Goal: Task Accomplishment & Management: Use online tool/utility

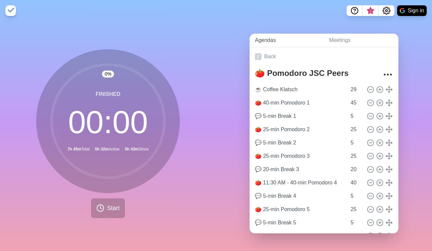
click at [266, 39] on link "Agendas" at bounding box center [287, 41] width 74 height 14
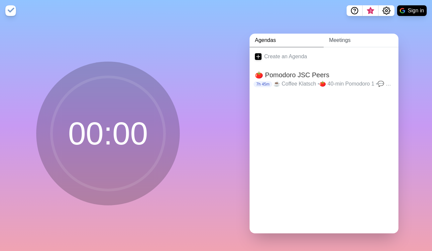
click at [340, 36] on link "Meetings" at bounding box center [361, 41] width 75 height 14
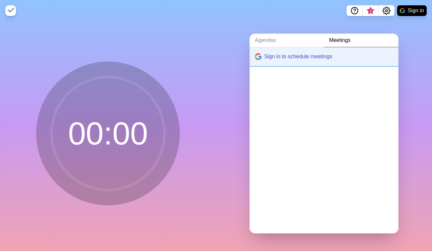
click at [295, 57] on button "Sign in to schedule meetings" at bounding box center [324, 56] width 149 height 19
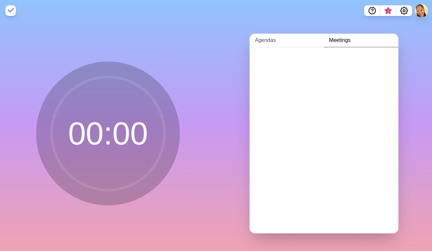
click at [265, 38] on link "Agendas" at bounding box center [287, 41] width 74 height 14
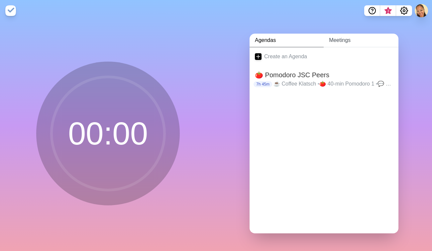
click at [351, 37] on link "Meetings" at bounding box center [361, 41] width 75 height 14
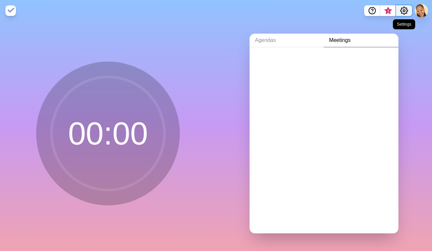
click at [380, 9] on icon "Settings" at bounding box center [404, 11] width 8 height 8
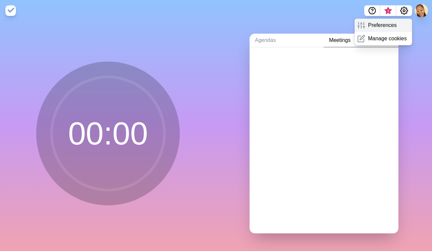
click at [380, 27] on p "Preferences" at bounding box center [382, 25] width 29 height 8
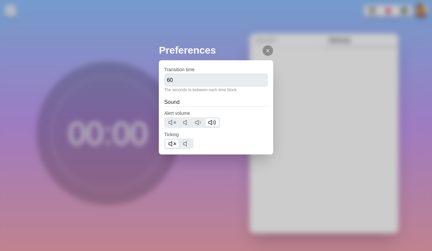
click at [263, 47] on div at bounding box center [268, 50] width 11 height 11
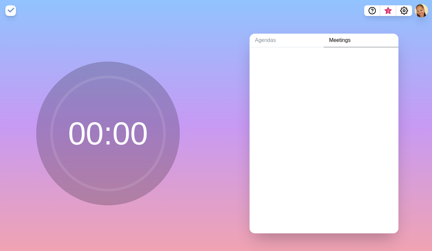
drag, startPoint x: 364, startPoint y: 81, endPoint x: 361, endPoint y: 80, distance: 3.7
click at [364, 81] on div "Preferences Transition time 60 The seconds in-between each time block Sound Ale…" at bounding box center [216, 125] width 432 height 251
click at [260, 38] on link "Agendas" at bounding box center [287, 41] width 74 height 14
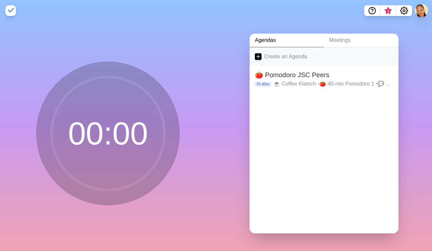
click at [274, 53] on link "Create an Agenda" at bounding box center [324, 56] width 149 height 19
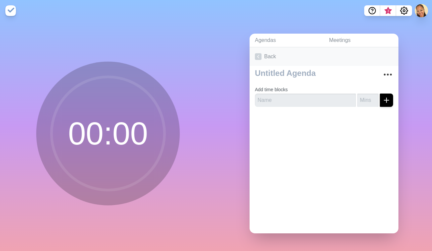
click at [255, 53] on icon at bounding box center [258, 56] width 7 height 7
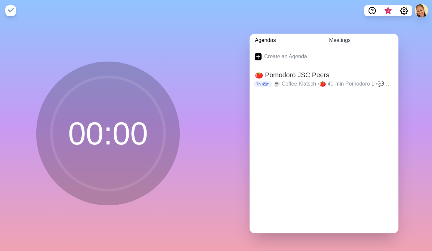
click at [346, 41] on link "Meetings" at bounding box center [361, 41] width 75 height 14
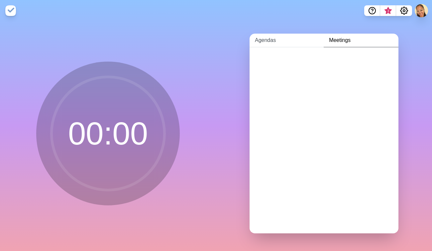
click at [267, 37] on link "Agendas" at bounding box center [287, 41] width 74 height 14
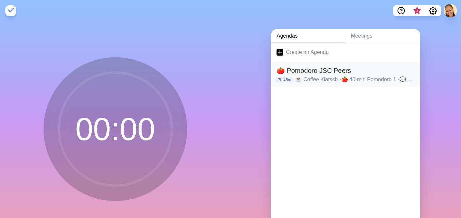
click at [324, 74] on h2 "🍅 Pomodoro JSC Peers" at bounding box center [346, 71] width 138 height 10
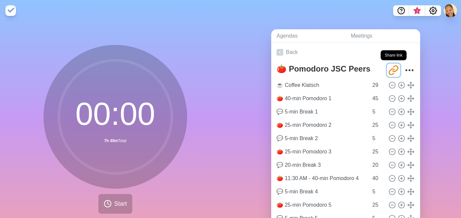
click at [380, 69] on icon "Share link" at bounding box center [391, 72] width 5 height 6
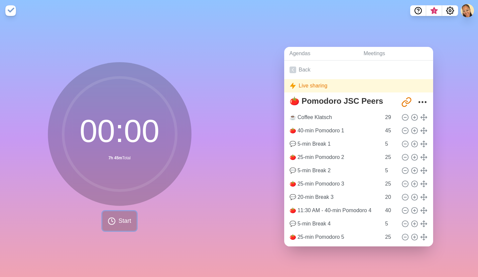
click at [113, 173] on button "Start" at bounding box center [119, 221] width 34 height 20
click at [119, 173] on span "Start" at bounding box center [124, 220] width 13 height 9
click at [118, 173] on span "Start" at bounding box center [124, 220] width 13 height 9
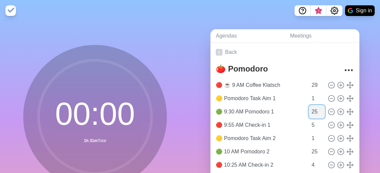
click at [309, 111] on input "25" at bounding box center [317, 111] width 16 height 13
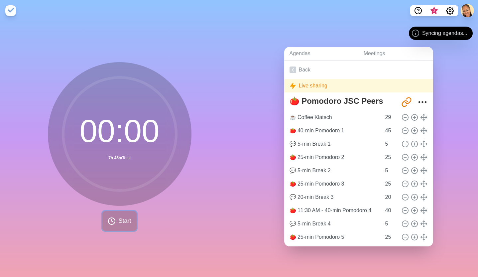
click at [121, 222] on span "Start" at bounding box center [124, 220] width 13 height 9
click at [293, 67] on icon at bounding box center [293, 70] width 7 height 7
click at [449, 37] on span "Syncing agendas..." at bounding box center [444, 33] width 45 height 8
click at [124, 218] on span "Start" at bounding box center [124, 220] width 13 height 9
click at [379, 52] on link "Meetings" at bounding box center [395, 54] width 75 height 14
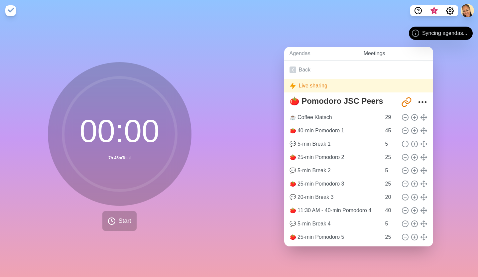
click at [369, 51] on link "Meetings" at bounding box center [395, 54] width 75 height 14
click at [354, 22] on div "Agendas Meetings Back Live sharing 🍅 Pomodoro JSC Peers http://timeblocks.co/-O…" at bounding box center [358, 149] width 239 height 256
click at [352, 22] on div "Agendas Meetings Back Live sharing 🍅 Pomodoro JSC Peers http://timeblocks.co/-O…" at bounding box center [358, 149] width 239 height 256
click at [110, 217] on icon at bounding box center [112, 221] width 8 height 8
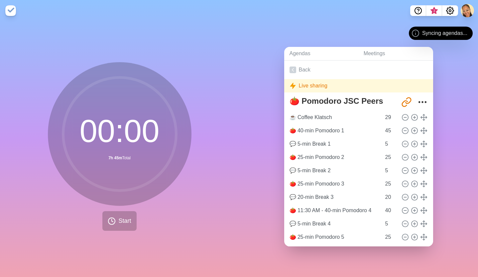
click at [334, 84] on div "Live sharing" at bounding box center [358, 85] width 149 height 13
click at [121, 216] on span "Start" at bounding box center [124, 220] width 13 height 9
click at [122, 219] on span "Start" at bounding box center [124, 220] width 13 height 9
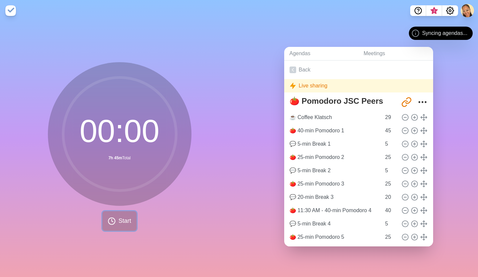
click at [122, 219] on span "Start" at bounding box center [124, 220] width 13 height 9
click at [401, 97] on icon "Share link" at bounding box center [406, 102] width 11 height 11
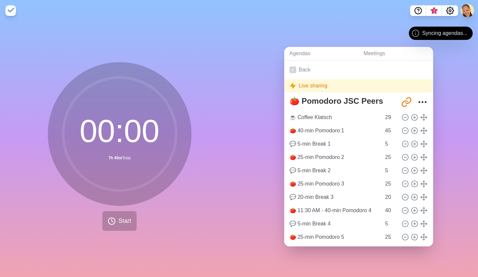
click at [332, 23] on div "Agendas Meetings Back Live sharing 🍅 Pomodoro JSC Peers http://timeblocks.co/-O…" at bounding box center [358, 149] width 239 height 256
click at [402, 101] on icon "Share link" at bounding box center [404, 104] width 5 height 6
click at [118, 222] on span "Start" at bounding box center [124, 220] width 13 height 9
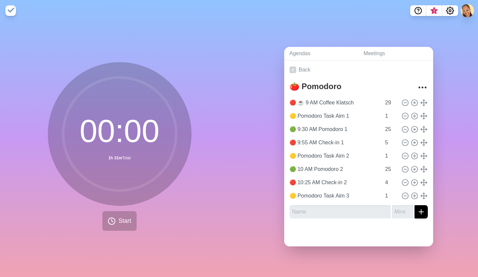
click at [332, 33] on div "Agendas Meetings Back 🍅 Pomodoro 🔴 ☕️ 9 AM Coffee [STREET_ADDRESS] 🟡 Pomodoro T…" at bounding box center [358, 149] width 239 height 256
click at [466, 11] on button at bounding box center [468, 11] width 14 height 14
click at [457, 27] on p "Sign out" at bounding box center [458, 25] width 20 height 8
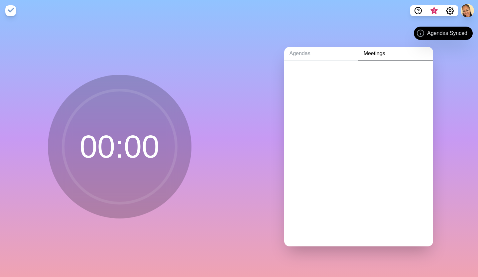
click at [130, 175] on circle at bounding box center [119, 146] width 113 height 113
click at [119, 206] on icon at bounding box center [119, 146] width 133 height 133
click at [128, 173] on circle at bounding box center [119, 146] width 113 height 113
click at [300, 47] on link "Agendas" at bounding box center [321, 54] width 74 height 14
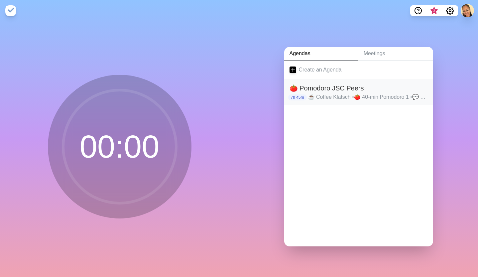
click at [315, 85] on h2 "🍅 Pomodoro JSC Peers" at bounding box center [359, 88] width 138 height 10
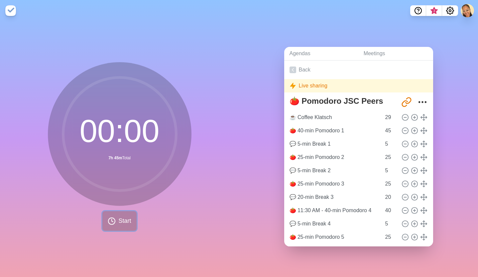
click at [121, 218] on span "Start" at bounding box center [124, 220] width 13 height 9
click at [105, 214] on button "Start" at bounding box center [119, 221] width 34 height 20
click at [112, 218] on circle at bounding box center [111, 221] width 7 height 7
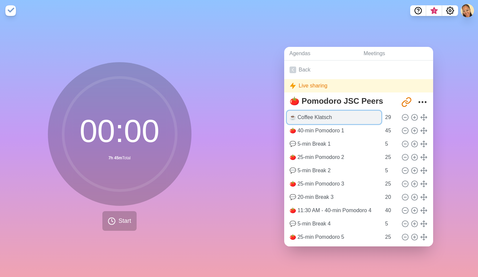
click at [311, 117] on input "☕️ Coffee Klatsch" at bounding box center [334, 117] width 94 height 13
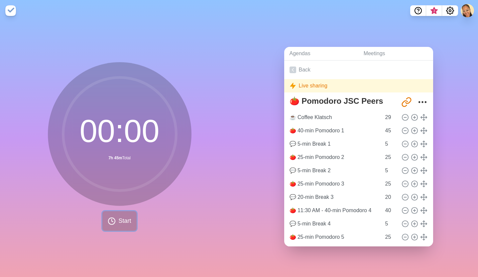
click at [115, 213] on button "Start" at bounding box center [119, 221] width 34 height 20
drag, startPoint x: 309, startPoint y: 80, endPoint x: 314, endPoint y: 83, distance: 5.1
click at [309, 80] on div "Live sharing" at bounding box center [358, 85] width 149 height 13
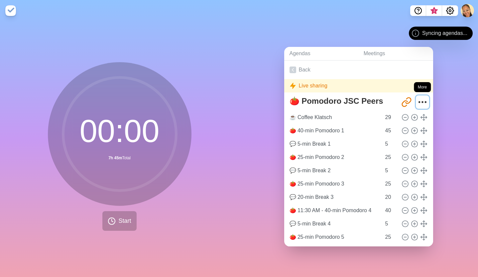
click at [420, 98] on button "More" at bounding box center [422, 101] width 13 height 13
click at [422, 102] on circle "More" at bounding box center [422, 102] width 1 height 1
click at [417, 97] on icon "More" at bounding box center [422, 102] width 11 height 11
click at [457, 100] on div "Agendas Meetings Back Live sharing 🍅 Pomodoro JSC Peers http://timeblocks.co/-O…" at bounding box center [358, 149] width 239 height 256
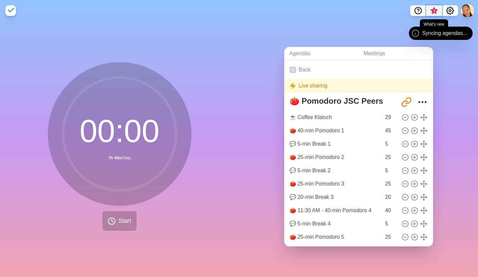
click at [435, 11] on span "3" at bounding box center [434, 10] width 5 height 5
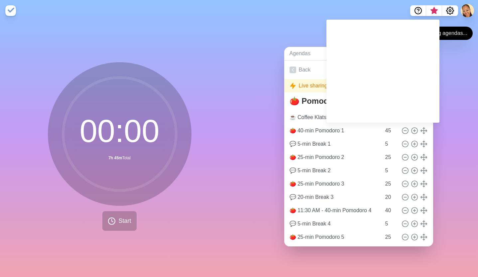
click at [461, 52] on div "Agendas Meetings Back Live sharing 🍅 Pomodoro JSC Peers http://timeblocks.co/-O…" at bounding box center [358, 149] width 239 height 256
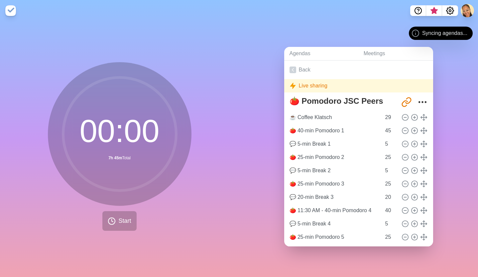
drag, startPoint x: 291, startPoint y: 10, endPoint x: 329, endPoint y: 59, distance: 61.5
click at [291, 10] on nav at bounding box center [239, 10] width 478 height 21
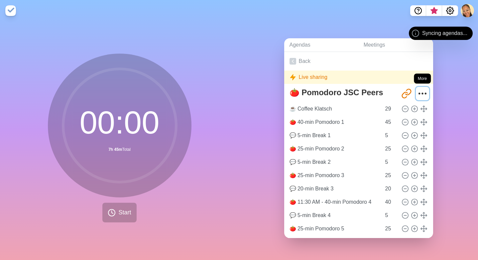
click at [417, 91] on icon "More" at bounding box center [422, 93] width 11 height 11
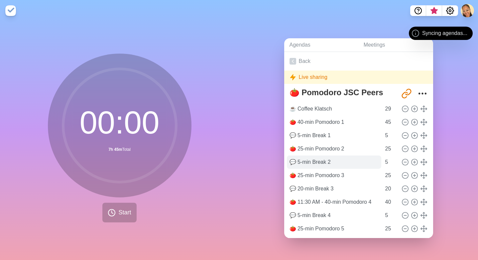
drag, startPoint x: 442, startPoint y: 79, endPoint x: 347, endPoint y: 160, distance: 125.3
click at [442, 79] on div "Agendas Meetings Back Live sharing 🍅 Pomodoro JSC Peers http://timeblocks.co/-O…" at bounding box center [358, 140] width 239 height 238
click at [114, 213] on button "Start" at bounding box center [119, 213] width 34 height 20
click at [118, 208] on span "Start" at bounding box center [124, 212] width 13 height 9
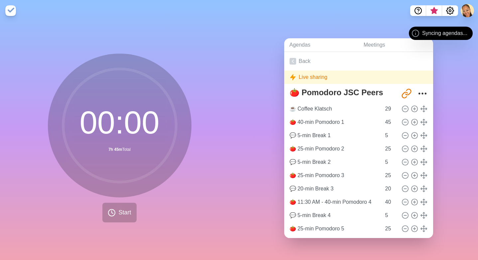
drag, startPoint x: 119, startPoint y: 82, endPoint x: 117, endPoint y: 93, distance: 11.5
click at [119, 82] on circle at bounding box center [119, 125] width 113 height 113
drag, startPoint x: 128, startPoint y: 243, endPoint x: 127, endPoint y: 240, distance: 3.4
click at [128, 242] on div "00 : 00 7h 45m Total Start" at bounding box center [119, 140] width 239 height 238
click at [111, 209] on icon at bounding box center [112, 212] width 8 height 8
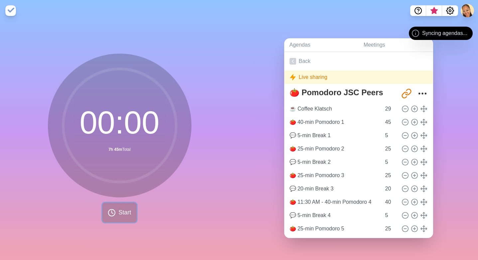
click at [102, 209] on button "Start" at bounding box center [119, 213] width 34 height 20
click at [121, 209] on span "Start" at bounding box center [124, 212] width 13 height 9
click at [377, 38] on link "Meetings" at bounding box center [395, 45] width 75 height 14
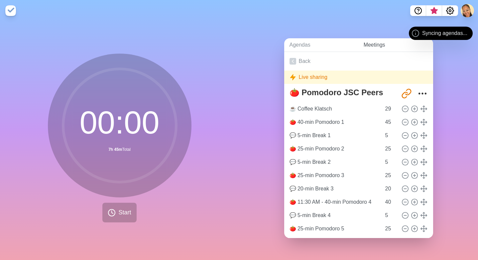
click at [371, 42] on link "Meetings" at bounding box center [395, 45] width 75 height 14
click at [371, 39] on link "Meetings" at bounding box center [395, 45] width 75 height 14
click at [296, 41] on link "Agendas" at bounding box center [321, 45] width 74 height 14
click at [463, 80] on div "Agendas Meetings Back Live sharing 🍅 Pomodoro JSC Peers http://timeblocks.co/-O…" at bounding box center [358, 140] width 239 height 238
click at [454, 9] on icon "Settings" at bounding box center [450, 11] width 8 height 8
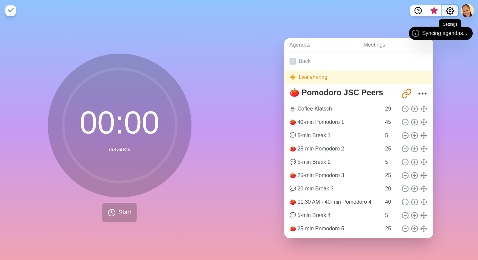
click at [447, 11] on icon "Settings" at bounding box center [450, 10] width 7 height 7
click at [453, 12] on icon "Settings" at bounding box center [450, 10] width 7 height 7
click at [420, 11] on icon "Help" at bounding box center [418, 11] width 8 height 8
click at [435, 9] on span "What’s new" at bounding box center [434, 13] width 11 height 14
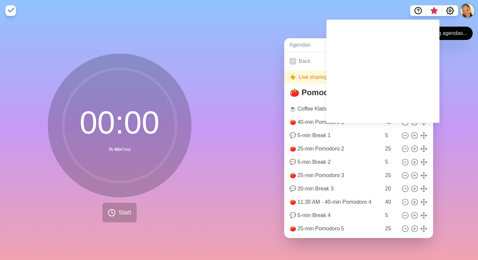
click at [464, 10] on button at bounding box center [468, 11] width 14 height 14
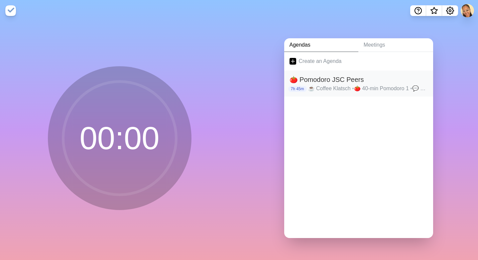
click at [319, 87] on p "☕️ Coffee Klatsch • 🍅 40-min Pomodoro 1 • 💬 5-min Break 1 • 🍅 25-min Pomodoro 2…" at bounding box center [368, 88] width 120 height 8
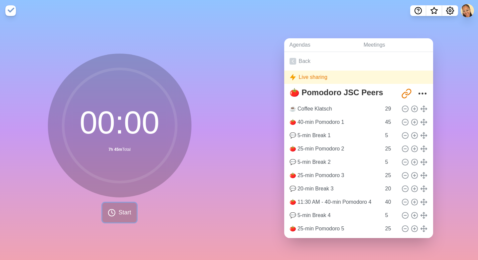
click at [113, 212] on button "Start" at bounding box center [119, 213] width 34 height 20
click at [118, 209] on span "Start" at bounding box center [124, 212] width 13 height 9
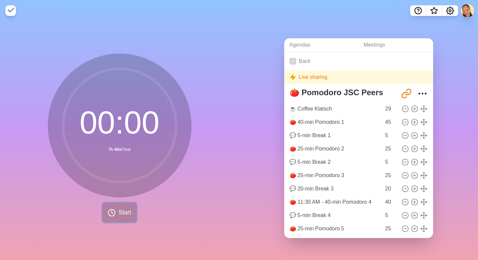
click at [118, 209] on span "Start" at bounding box center [124, 212] width 13 height 9
click at [417, 89] on icon "More" at bounding box center [422, 93] width 11 height 11
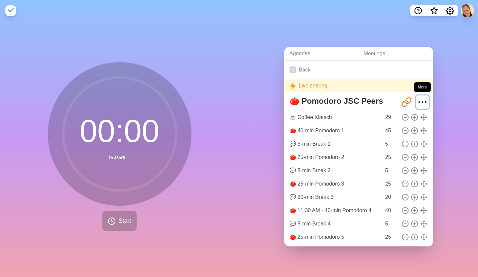
click at [417, 98] on icon "More" at bounding box center [422, 102] width 11 height 11
click at [417, 84] on div "Live sharing" at bounding box center [358, 85] width 149 height 13
click at [422, 102] on circle "More" at bounding box center [422, 102] width 1 height 1
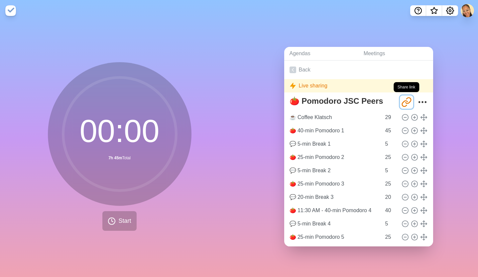
click at [401, 97] on icon "Share link" at bounding box center [406, 102] width 11 height 11
drag, startPoint x: 418, startPoint y: 98, endPoint x: 394, endPoint y: 101, distance: 24.1
click at [418, 98] on icon "More" at bounding box center [422, 102] width 11 height 11
click at [435, 11] on span "What’s new" at bounding box center [434, 13] width 11 height 14
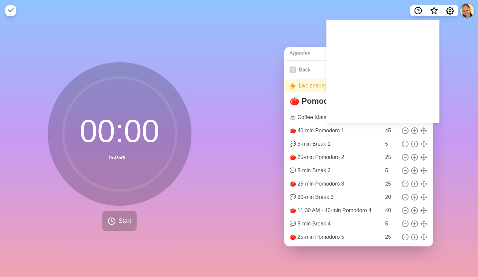
click at [467, 10] on button at bounding box center [468, 11] width 14 height 14
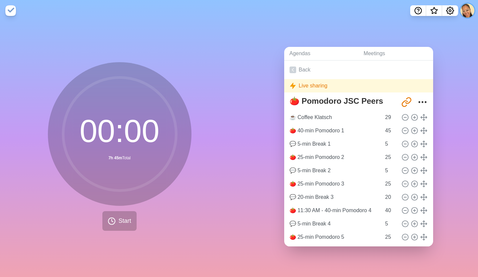
click at [468, 11] on button at bounding box center [468, 11] width 14 height 14
click at [469, 9] on button at bounding box center [468, 11] width 14 height 14
click at [466, 9] on button at bounding box center [468, 11] width 14 height 14
click at [467, 5] on button at bounding box center [468, 11] width 14 height 14
click at [11, 11] on img at bounding box center [10, 10] width 11 height 11
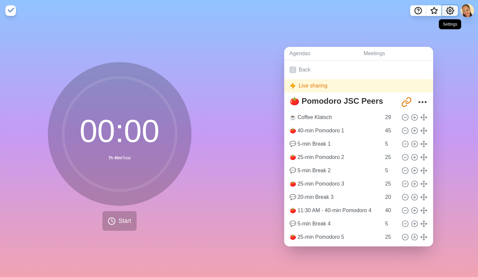
click at [453, 9] on icon "Settings" at bounding box center [450, 10] width 7 height 7
click at [438, 11] on span "What’s new" at bounding box center [434, 13] width 11 height 14
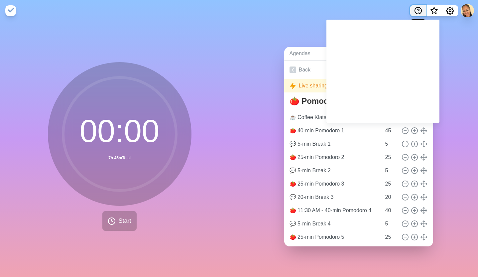
click at [416, 8] on icon "Help" at bounding box center [418, 11] width 8 height 8
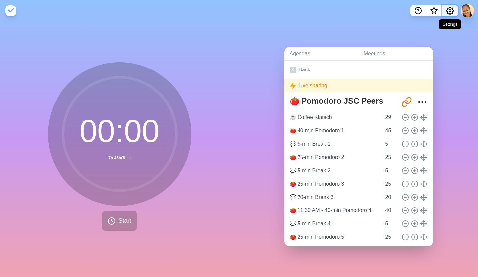
click at [452, 7] on icon "Settings" at bounding box center [450, 11] width 8 height 8
click at [471, 7] on button at bounding box center [468, 11] width 14 height 14
click at [468, 11] on button at bounding box center [468, 11] width 14 height 14
click at [354, 19] on nav at bounding box center [239, 10] width 478 height 21
click at [196, 170] on div "00 : 00 7h 45m Total Start" at bounding box center [119, 149] width 239 height 256
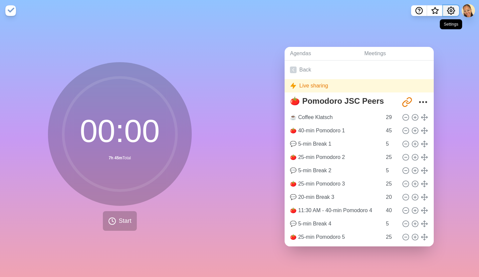
click at [455, 8] on button "Settings" at bounding box center [451, 10] width 16 height 11
click at [463, 10] on button at bounding box center [468, 11] width 14 height 14
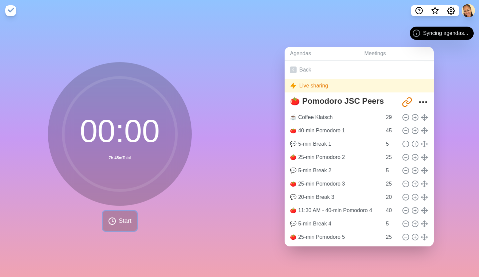
click at [120, 216] on span "Start" at bounding box center [125, 220] width 13 height 9
click at [14, 11] on img at bounding box center [10, 10] width 11 height 11
click at [13, 9] on img at bounding box center [10, 10] width 11 height 11
click at [120, 211] on button "Start" at bounding box center [120, 221] width 34 height 20
click at [134, 122] on circle at bounding box center [119, 133] width 113 height 113
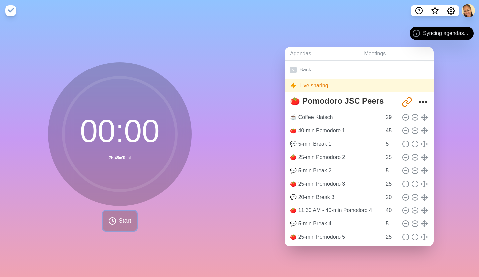
click at [124, 217] on span "Start" at bounding box center [125, 220] width 13 height 9
click at [185, 183] on div "00 : 00 7h 45m Total Start" at bounding box center [119, 149] width 239 height 256
click at [401, 101] on icon "Share link" at bounding box center [406, 102] width 11 height 11
copy div "7h 45m Total"
click at [417, 100] on icon "More" at bounding box center [422, 102] width 11 height 11
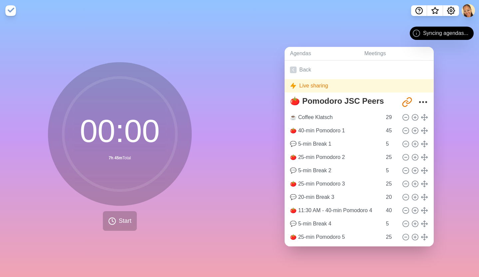
click at [453, 60] on div "Agendas Meetings Back Live sharing 🍅 Pomodoro JSC Peers [URL][DOMAIN_NAME] ☕️ C…" at bounding box center [358, 149] width 239 height 256
click at [466, 11] on button at bounding box center [468, 11] width 14 height 14
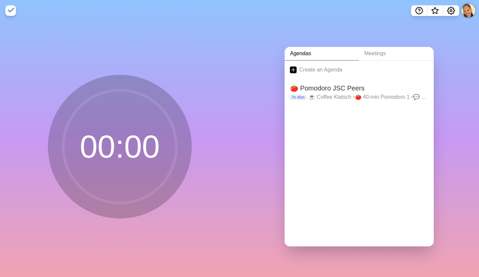
click at [466, 9] on button at bounding box center [468, 11] width 14 height 14
click at [457, 23] on p "Sign out" at bounding box center [458, 25] width 20 height 8
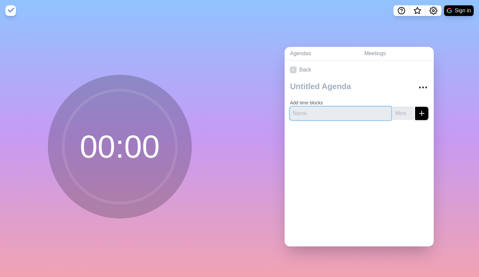
click at [319, 112] on input "text" at bounding box center [340, 113] width 101 height 13
click at [373, 96] on form "Add time blocks" at bounding box center [359, 108] width 138 height 24
click at [378, 50] on link "Meetings" at bounding box center [395, 54] width 75 height 14
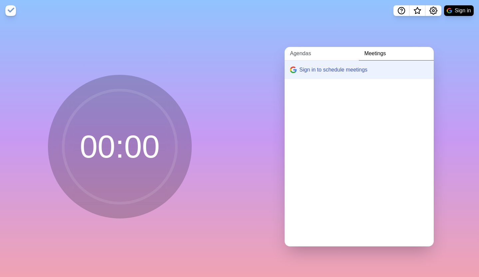
click at [302, 49] on link "Agendas" at bounding box center [321, 54] width 74 height 14
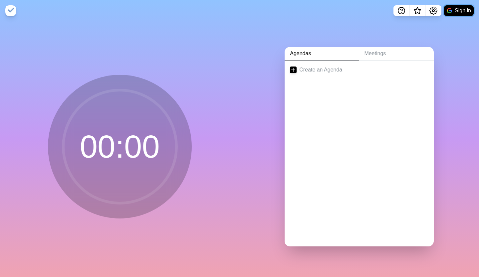
click at [452, 8] on button "Sign in" at bounding box center [459, 10] width 30 height 11
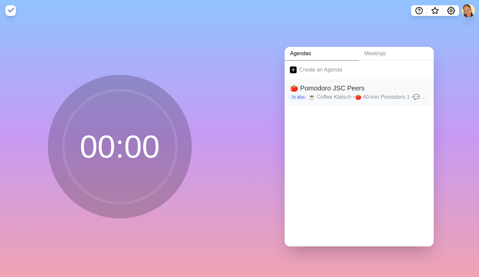
click at [340, 93] on p "☕️ Coffee Klatsch • 🍅 40-min Pomodoro 1 • 💬 5-min Break 1 • 🍅 25-min Pomodoro 2…" at bounding box center [368, 97] width 120 height 8
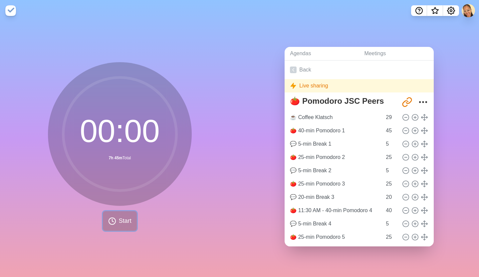
click at [119, 216] on span "Start" at bounding box center [125, 220] width 13 height 9
click at [466, 9] on button at bounding box center [468, 11] width 14 height 14
click at [469, 16] on button at bounding box center [468, 11] width 14 height 14
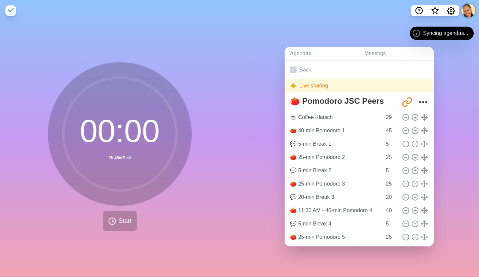
click at [468, 11] on button at bounding box center [468, 11] width 14 height 14
click at [474, 11] on button at bounding box center [468, 11] width 14 height 14
click at [473, 11] on button at bounding box center [468, 11] width 14 height 14
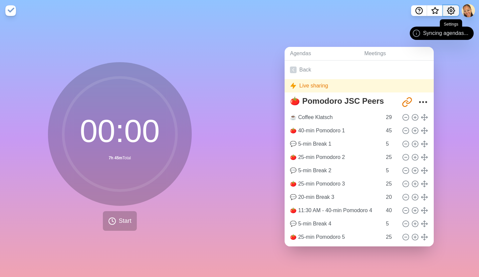
click at [451, 10] on circle "Settings" at bounding box center [451, 11] width 2 height 2
click at [472, 11] on button at bounding box center [468, 11] width 14 height 14
click at [471, 12] on button at bounding box center [468, 11] width 14 height 14
drag, startPoint x: 471, startPoint y: 12, endPoint x: 465, endPoint y: 9, distance: 6.9
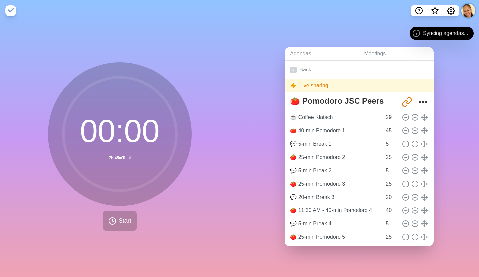
click at [470, 11] on button at bounding box center [468, 11] width 14 height 14
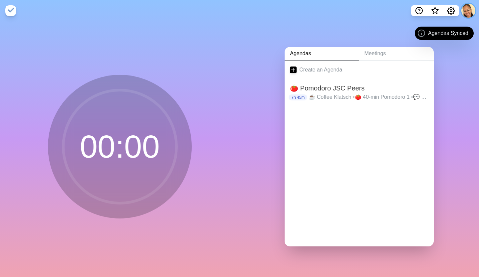
click at [466, 10] on button at bounding box center [468, 11] width 14 height 14
click at [461, 23] on p "Sign out" at bounding box center [458, 25] width 20 height 8
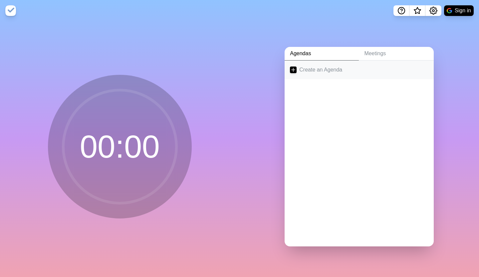
click at [324, 66] on link "Create an Agenda" at bounding box center [358, 70] width 149 height 19
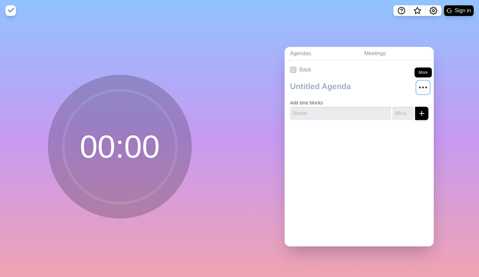
click at [417, 83] on icon "More" at bounding box center [422, 87] width 11 height 11
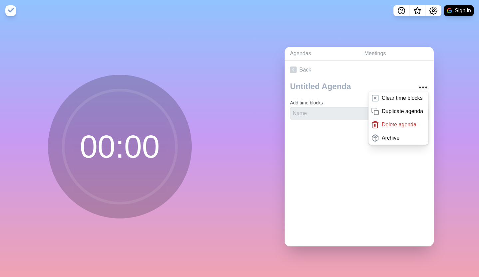
drag, startPoint x: 452, startPoint y: 71, endPoint x: 449, endPoint y: 66, distance: 6.3
click at [452, 71] on div "Agendas Meetings Back Clear time blocks Duplicate agenda Delete agenda Archive …" at bounding box center [358, 149] width 239 height 256
click at [247, 15] on nav "Sign in" at bounding box center [239, 10] width 479 height 21
click at [391, 121] on p "Delete agenda" at bounding box center [398, 125] width 35 height 8
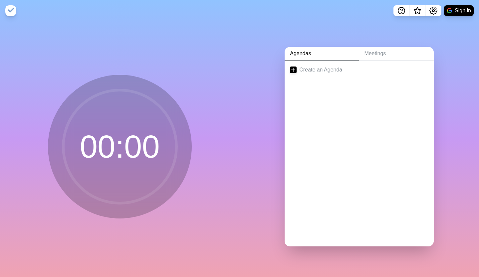
click at [336, 26] on div "Agendas Meetings Create an Agenda" at bounding box center [358, 149] width 239 height 256
